Goal: Information Seeking & Learning: Learn about a topic

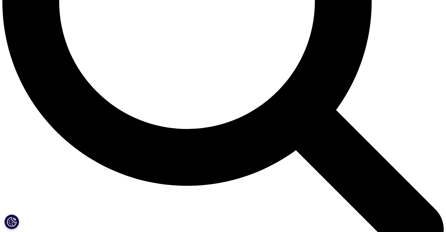
scroll to position [635, 0]
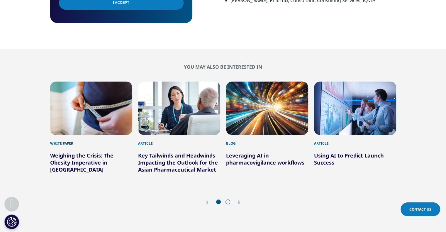
scroll to position [449, 0]
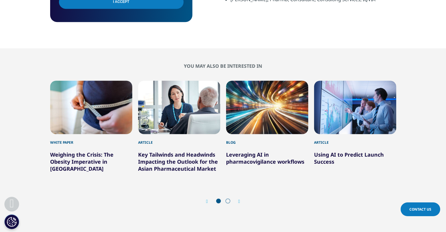
click at [236, 193] on div "Prev Next" at bounding box center [223, 202] width 346 height 18
click at [240, 199] on icon "Next slide" at bounding box center [239, 201] width 2 height 5
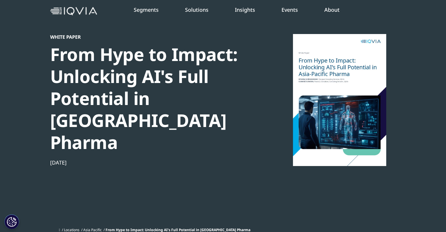
scroll to position [0, 0]
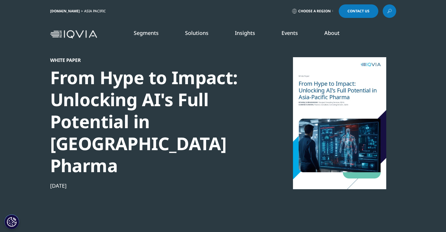
click at [92, 34] on img at bounding box center [73, 34] width 47 height 8
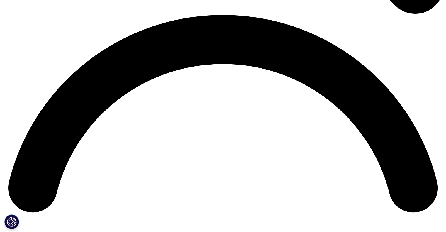
scroll to position [865, 0]
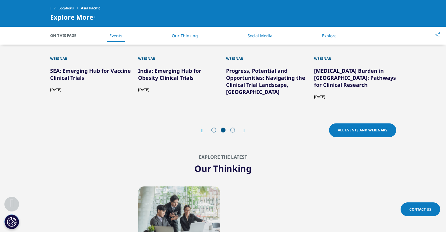
click at [243, 130] on icon "Next slide" at bounding box center [244, 130] width 2 height 5
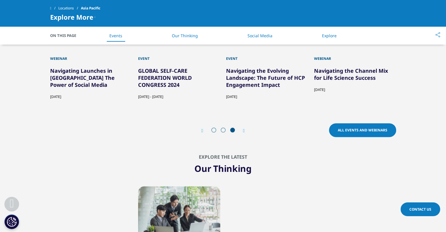
click at [243, 130] on icon "Next slide" at bounding box center [244, 130] width 2 height 5
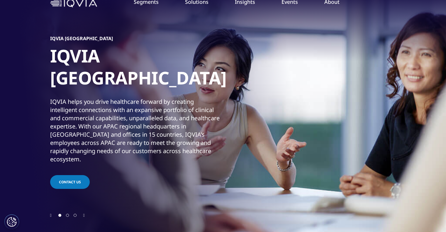
scroll to position [0, 0]
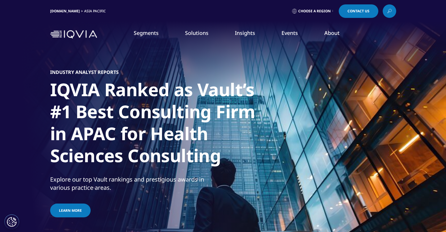
click at [30, 104] on link "Learn More" at bounding box center [55, 106] width 87 height 5
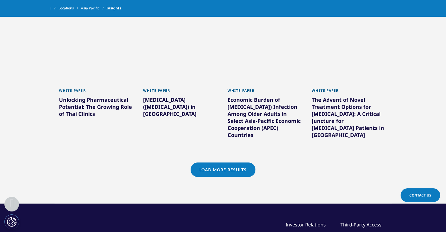
scroll to position [445, 0]
